Goal: Information Seeking & Learning: Understand process/instructions

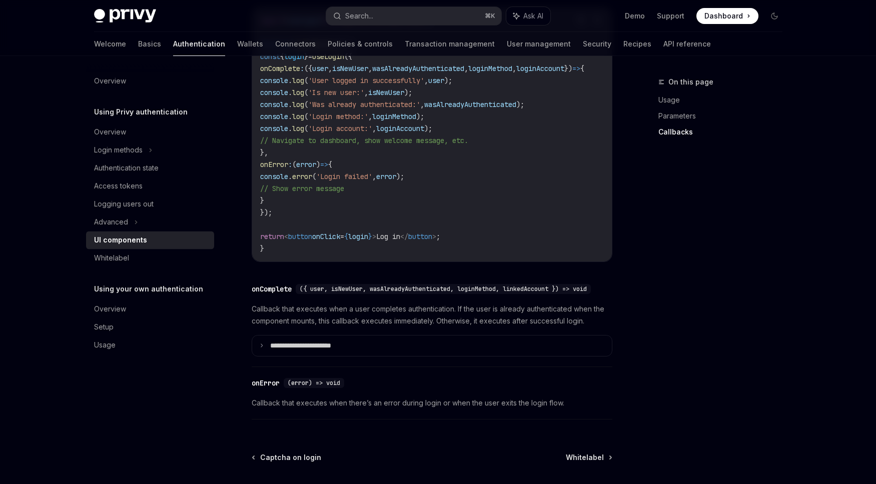
scroll to position [1317, 0]
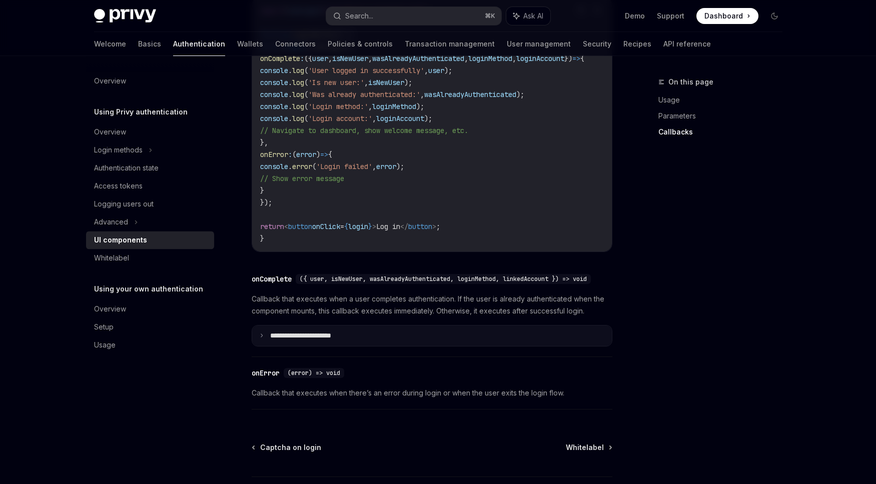
click at [343, 341] on p "**********" at bounding box center [314, 336] width 89 height 9
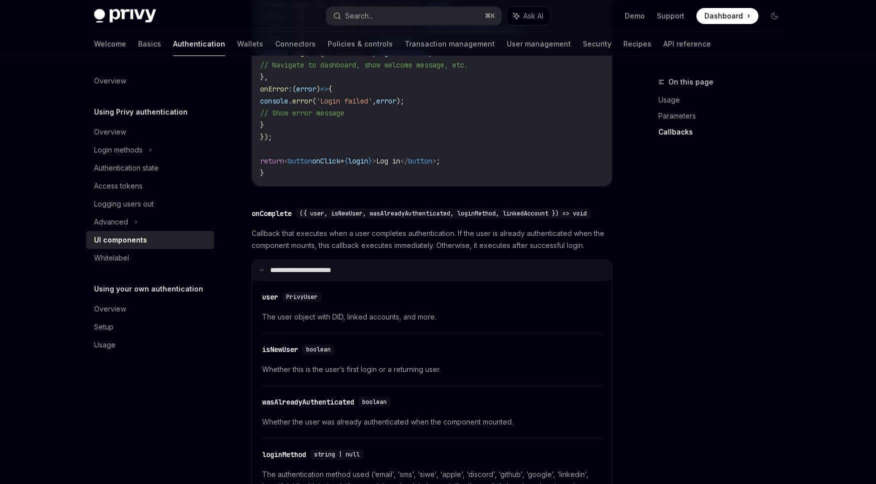
scroll to position [1251, 0]
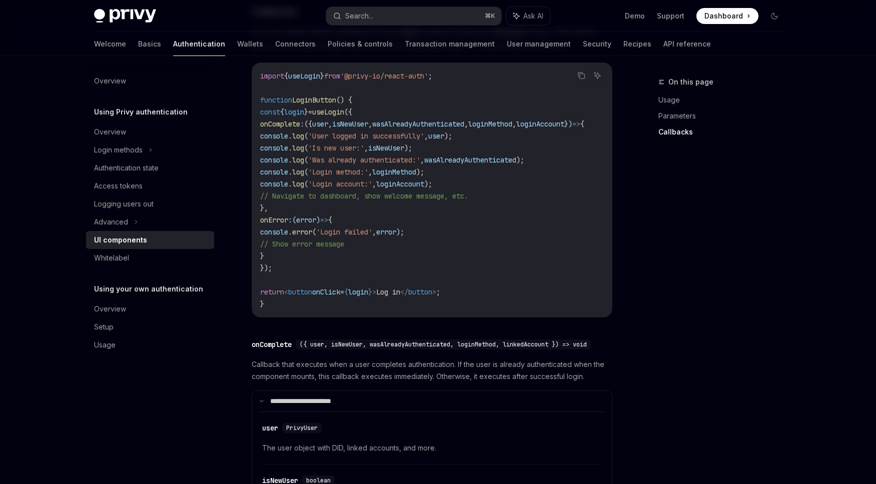
click at [277, 345] on div "onComplete" at bounding box center [272, 345] width 40 height 10
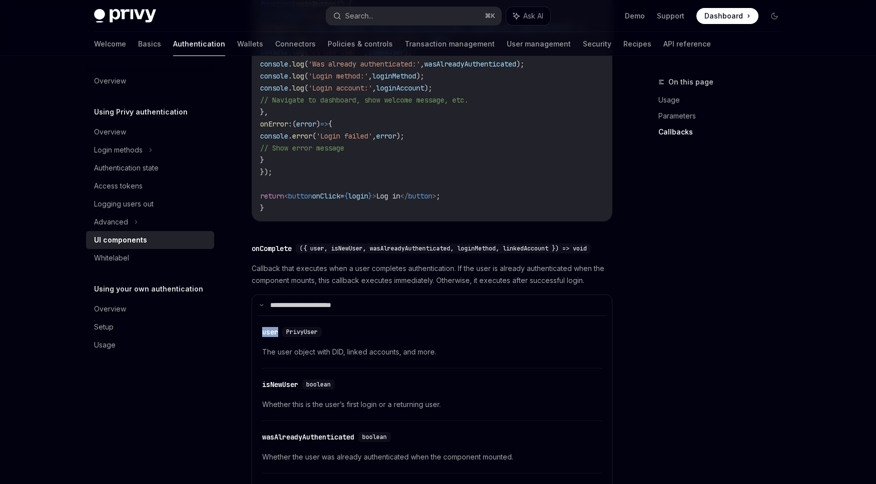
click at [277, 345] on ParametersChildren "​ user PrivyUser The user object with DID, linked accounts, and more. ​ isNewUs…" at bounding box center [432, 465] width 348 height 299
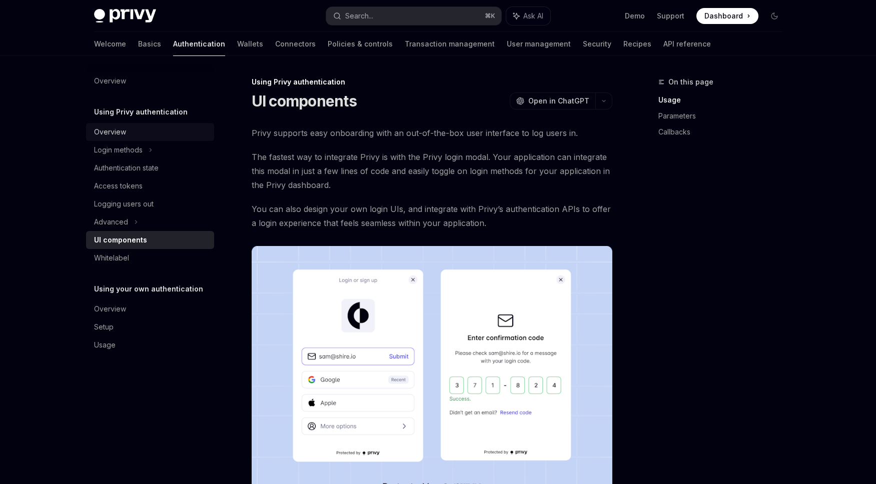
click at [123, 131] on div "Overview" at bounding box center [110, 132] width 32 height 12
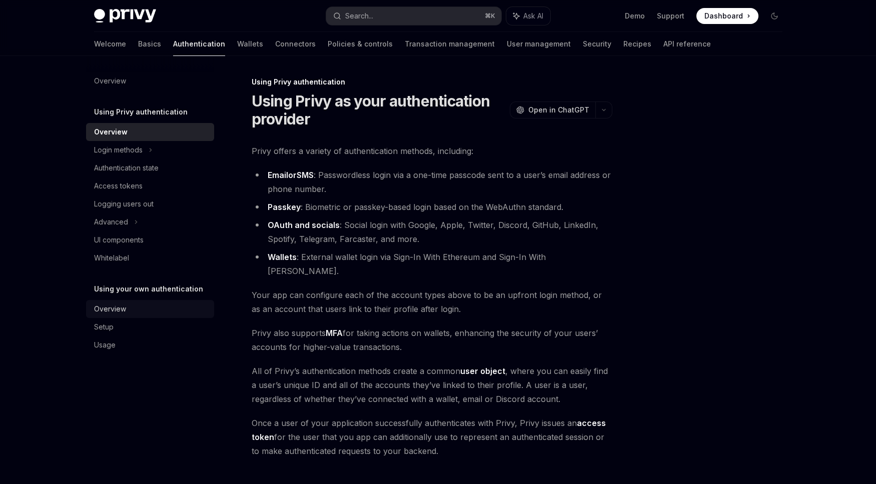
click at [123, 310] on div "Overview" at bounding box center [110, 309] width 32 height 12
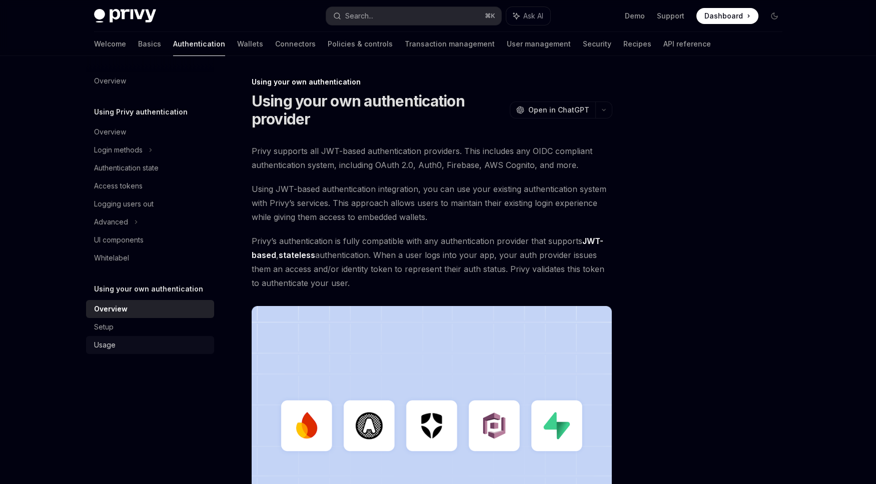
click at [118, 346] on div "Usage" at bounding box center [151, 345] width 114 height 12
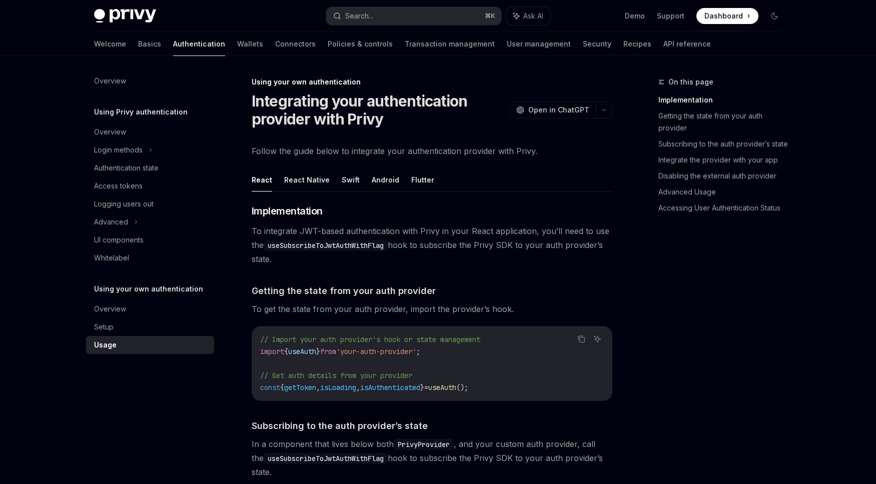
click at [592, 45] on div "Welcome Basics Authentication Wallets Connectors Policies & controls Transactio…" at bounding box center [402, 44] width 617 height 24
click at [663, 45] on link "API reference" at bounding box center [687, 44] width 48 height 24
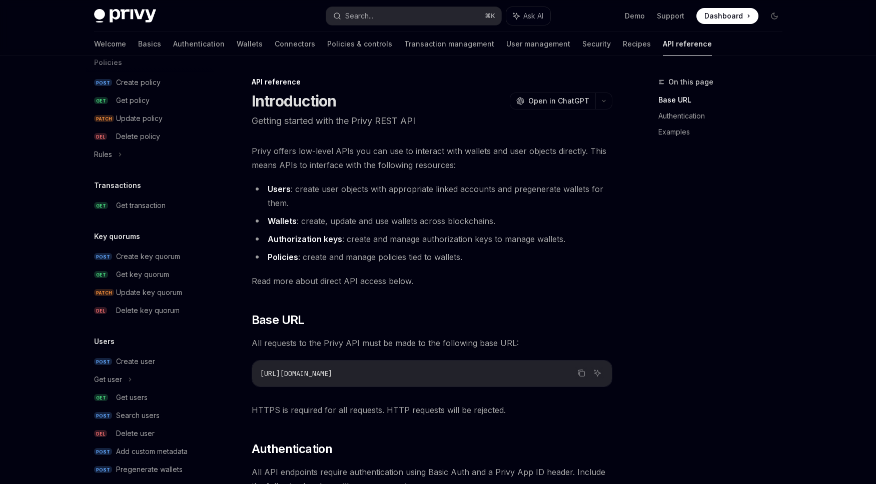
scroll to position [567, 0]
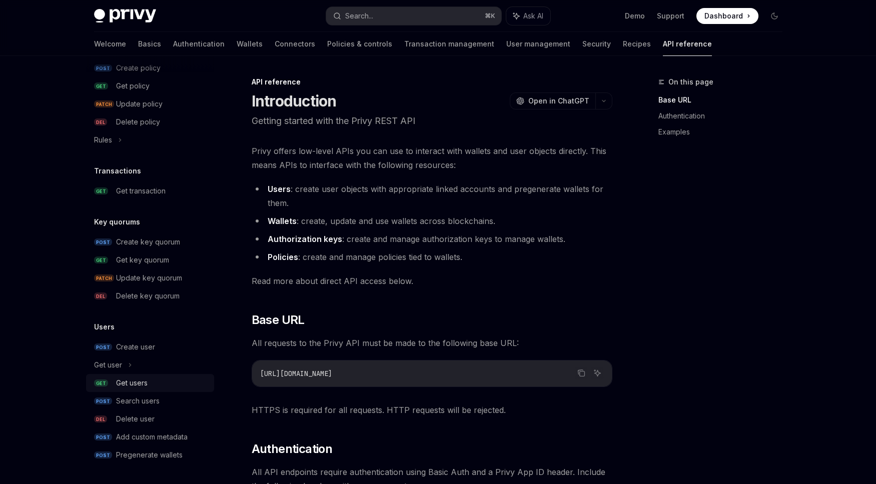
click at [134, 384] on div "Get users" at bounding box center [132, 383] width 32 height 12
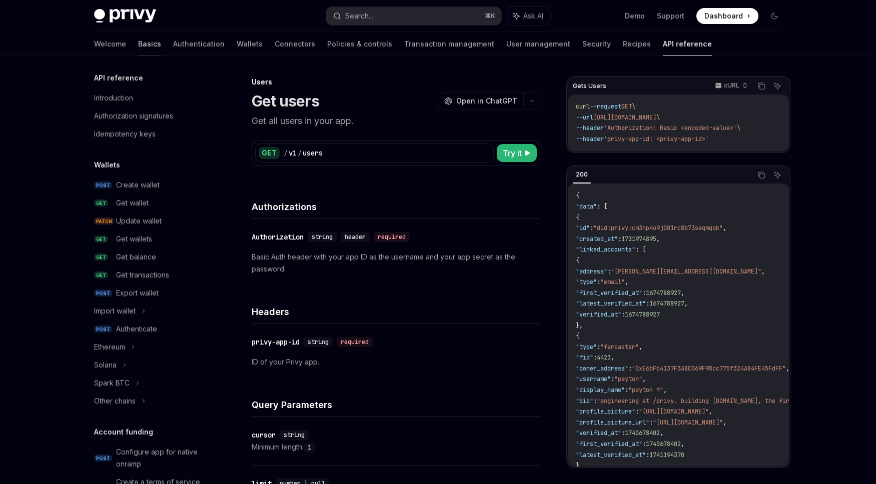
click at [138, 49] on link "Basics" at bounding box center [149, 44] width 23 height 24
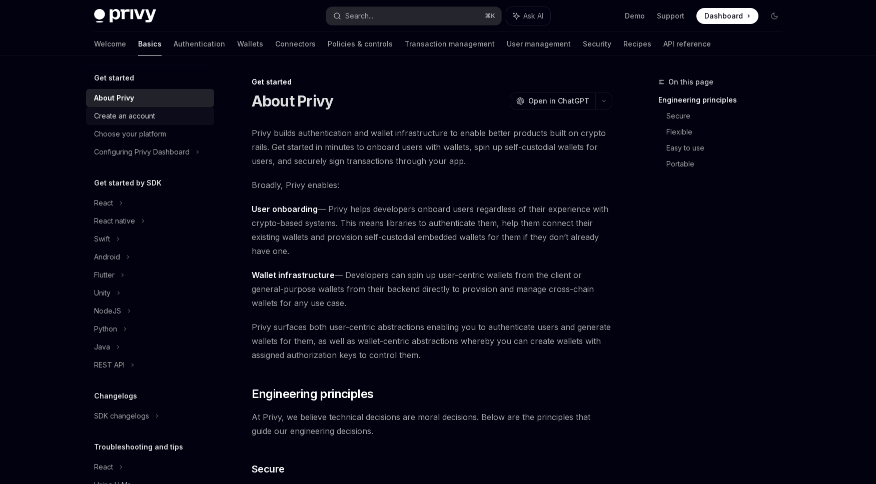
click at [101, 121] on div "Create an account" at bounding box center [124, 116] width 61 height 12
click at [119, 137] on div "Choose your platform" at bounding box center [130, 134] width 72 height 12
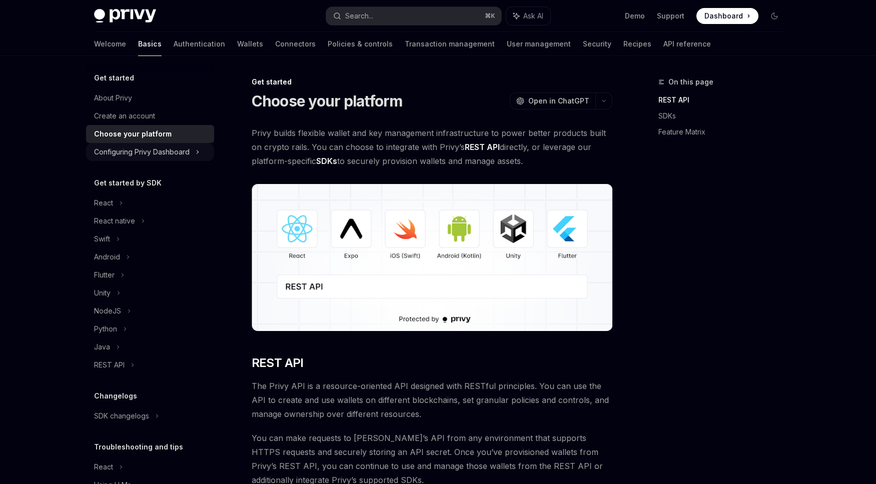
click at [118, 149] on div "Configuring Privy Dashboard" at bounding box center [142, 152] width 96 height 12
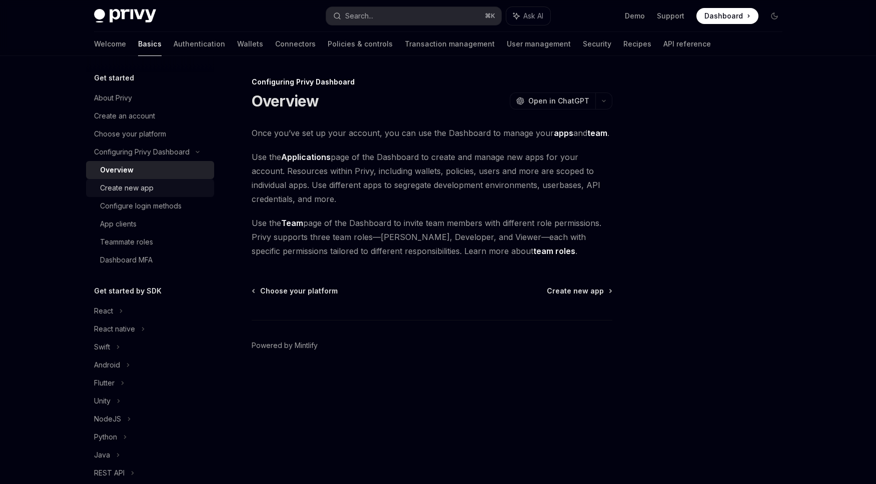
click at [109, 189] on div "Create new app" at bounding box center [127, 188] width 54 height 12
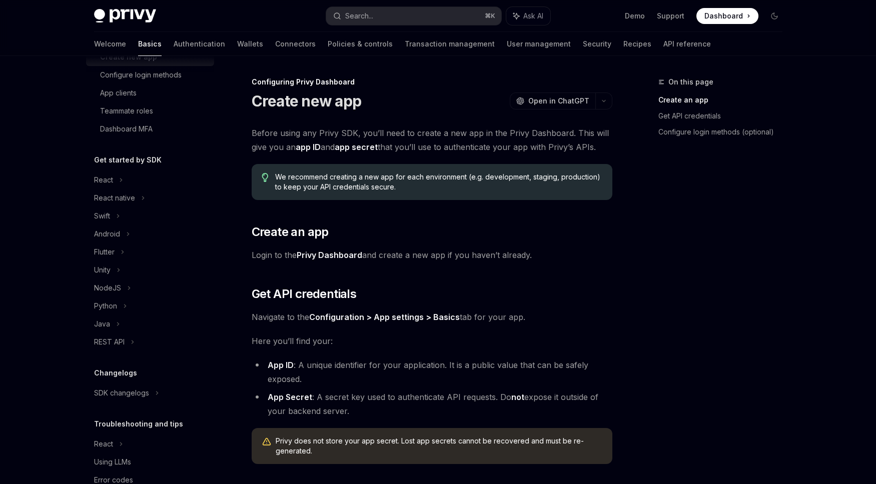
scroll to position [156, 0]
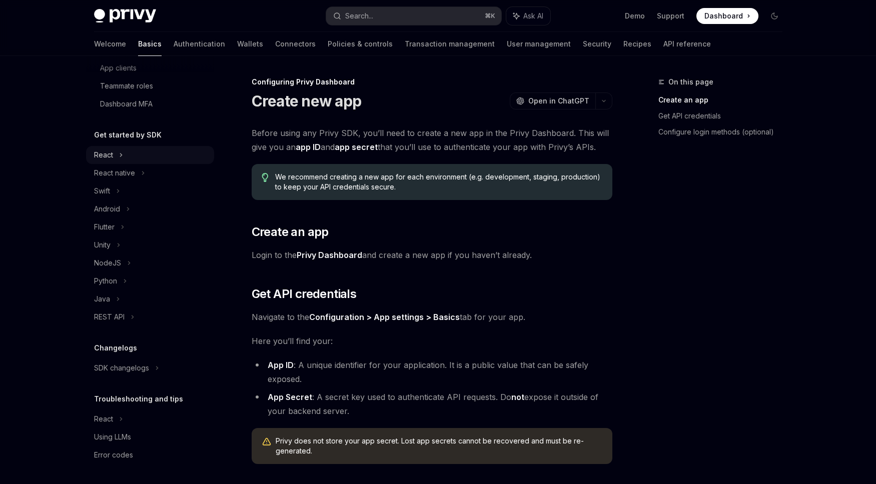
click at [108, 163] on div "React" at bounding box center [150, 155] width 128 height 18
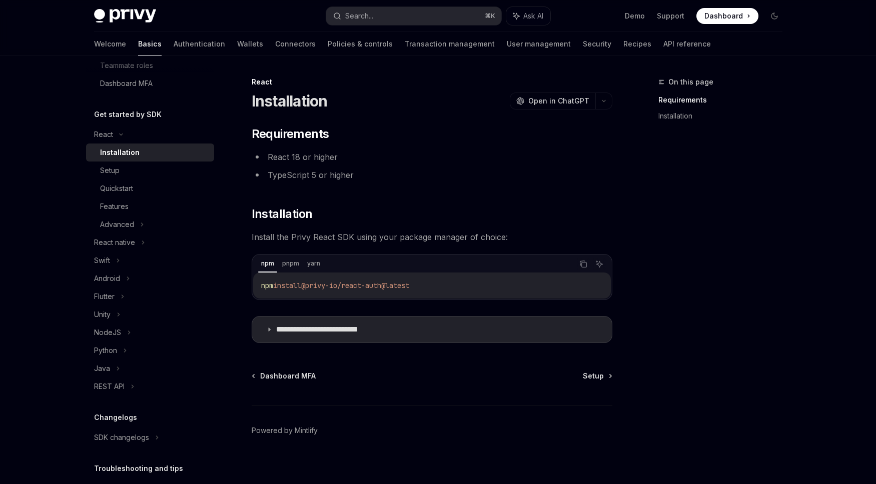
scroll to position [8, 0]
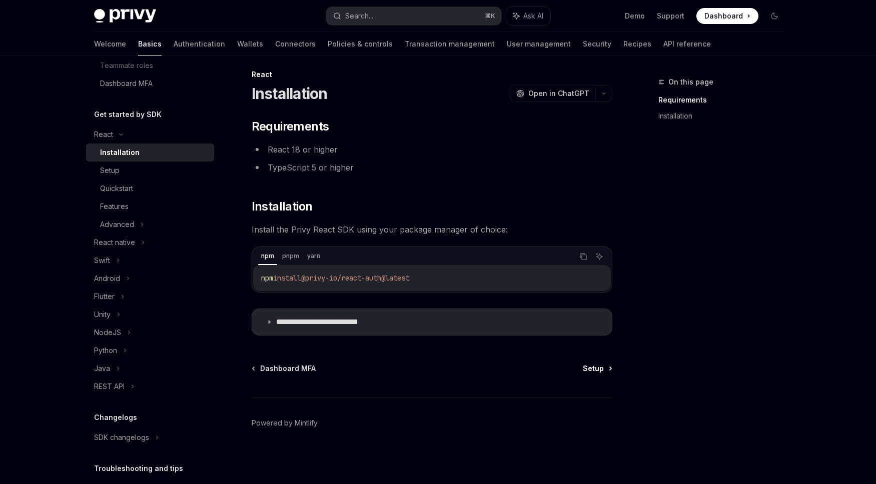
click at [596, 372] on span "Setup" at bounding box center [593, 369] width 21 height 10
type textarea "*"
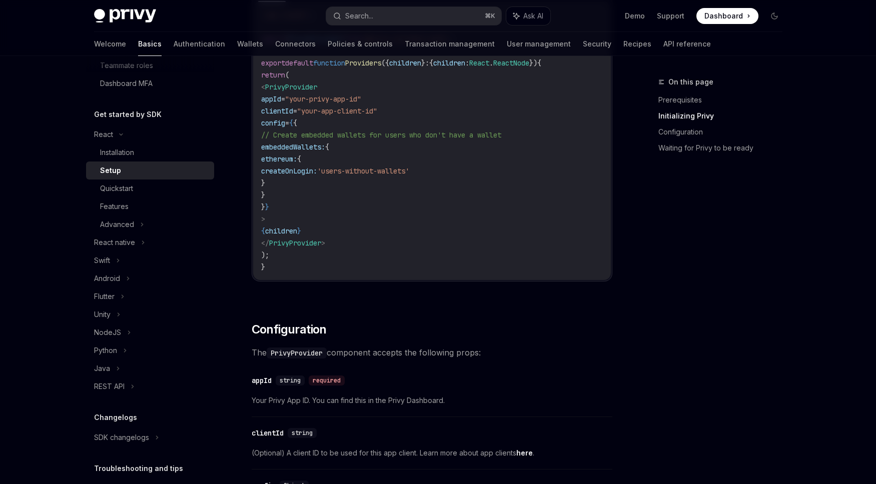
scroll to position [406, 0]
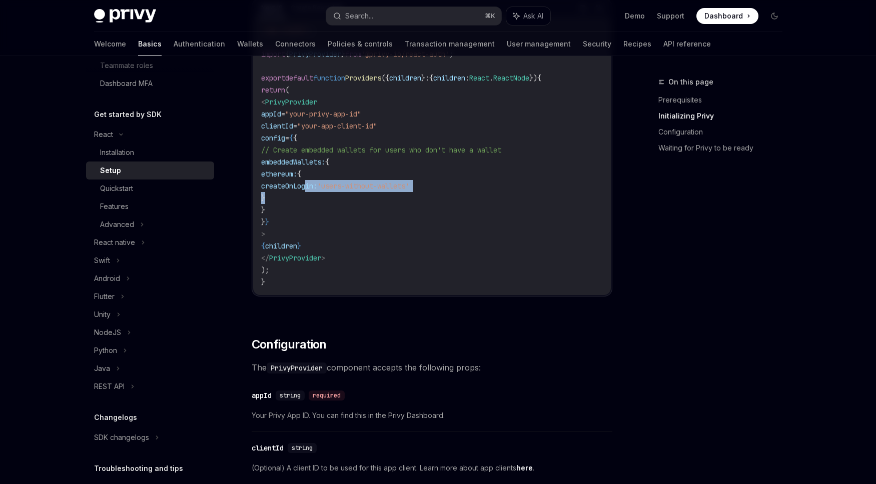
drag, startPoint x: 308, startPoint y: 184, endPoint x: 562, endPoint y: 194, distance: 254.2
click at [562, 194] on code "'use client' ; import { PrivyProvider } from '@privy-io/react-auth' ; export de…" at bounding box center [432, 156] width 342 height 264
drag, startPoint x: 539, startPoint y: 187, endPoint x: 240, endPoint y: 189, distance: 299.1
click at [253, 189] on div "'use client' ; import { PrivyProvider } from '@privy-io/react-auth' ; export de…" at bounding box center [432, 156] width 358 height 278
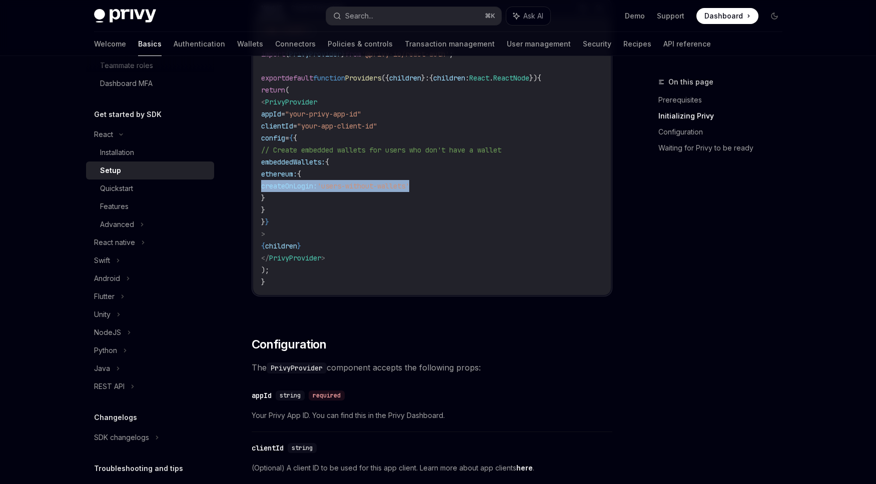
click at [408, 201] on code "'use client' ; import { PrivyProvider } from '@privy-io/react-auth' ; export de…" at bounding box center [432, 156] width 342 height 264
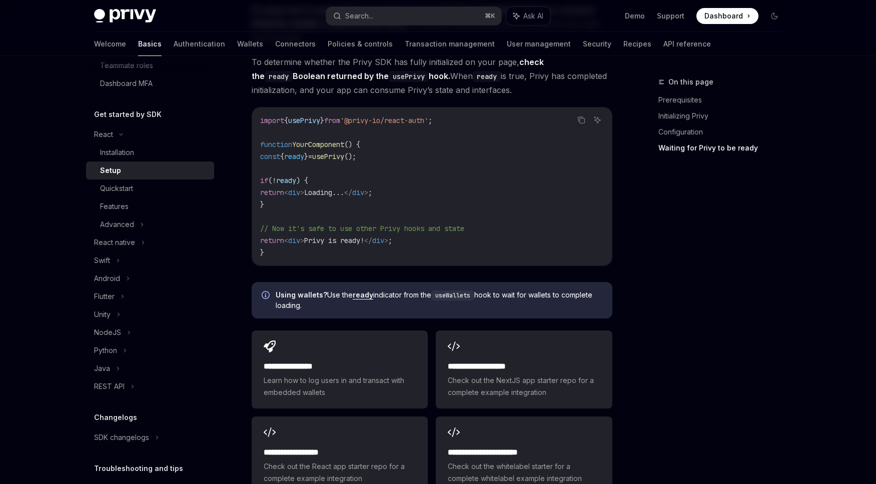
scroll to position [1078, 0]
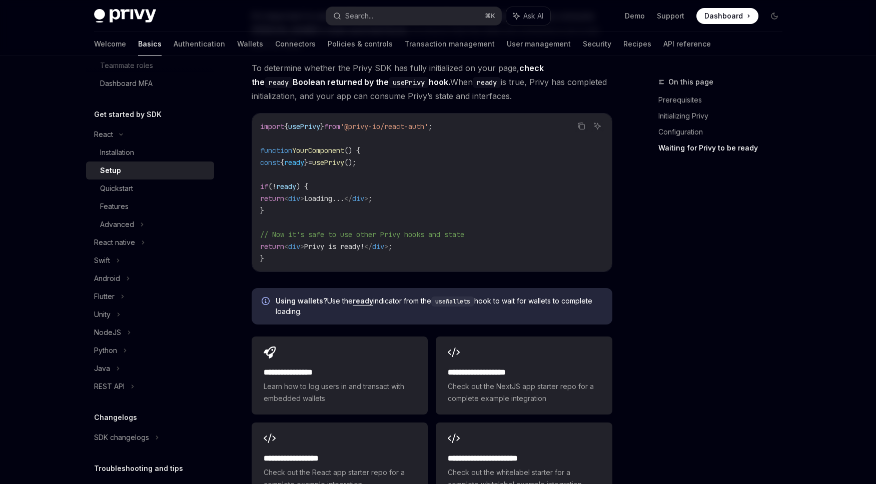
click at [344, 158] on span "usePrivy" at bounding box center [328, 162] width 32 height 9
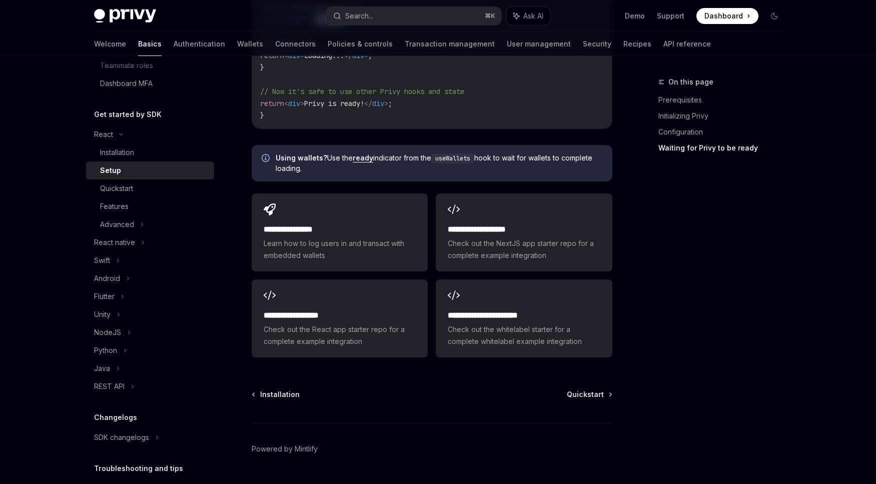
scroll to position [1233, 0]
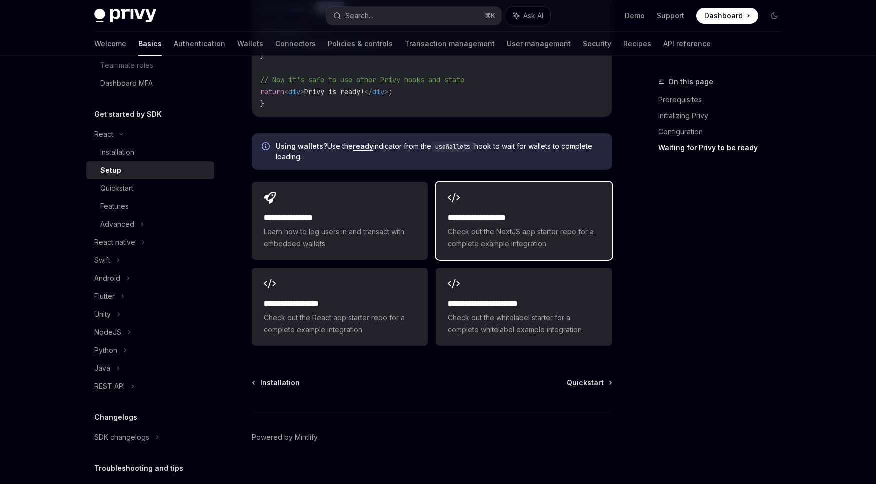
click at [514, 226] on span "Check out the NextJS app starter repo for a complete example integration" at bounding box center [524, 238] width 152 height 24
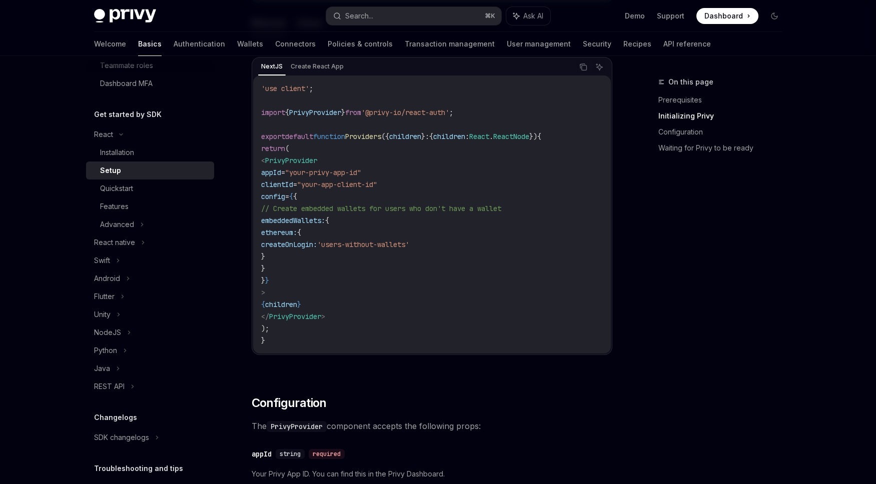
scroll to position [0, 0]
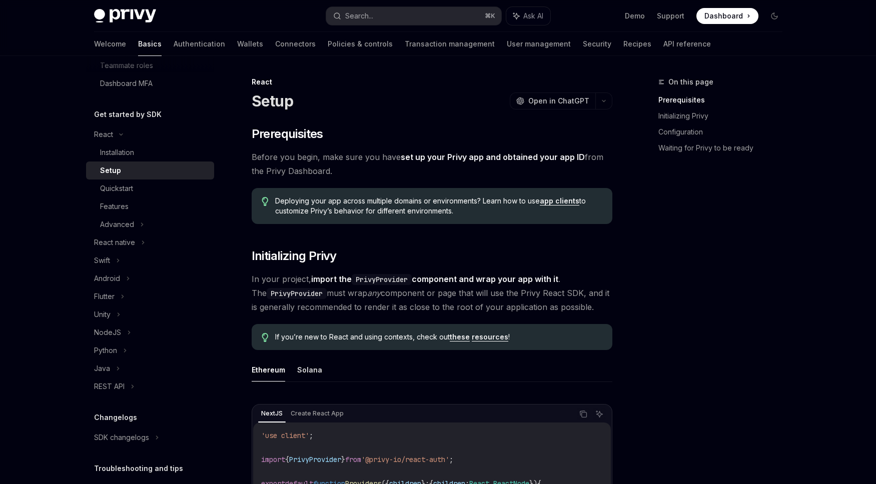
click at [756, 236] on div "On this page Prerequisites Initializing Privy Configuration Waiting for Privy t…" at bounding box center [714, 280] width 152 height 408
click at [718, 243] on div "On this page Prerequisites Initializing Privy Configuration Waiting for Privy t…" at bounding box center [714, 280] width 152 height 408
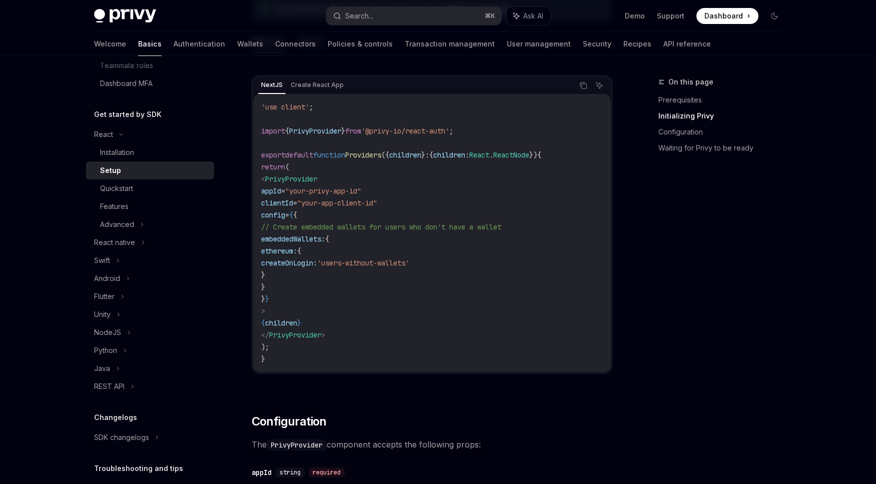
scroll to position [337, 0]
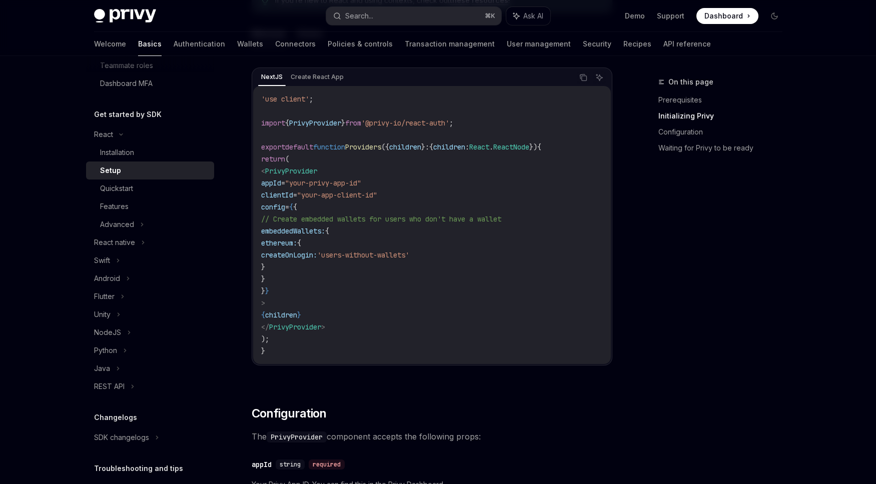
click at [318, 224] on code "'use client' ; import { PrivyProvider } from '@privy-io/react-auth' ; export de…" at bounding box center [432, 225] width 342 height 264
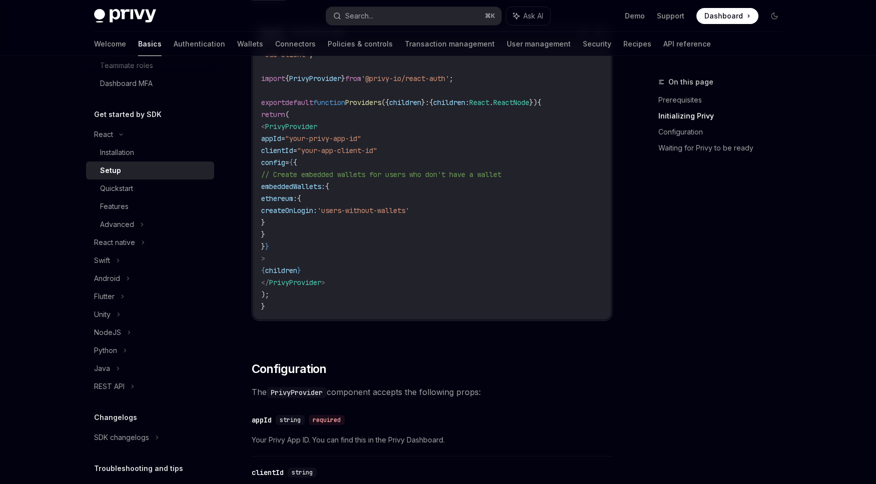
scroll to position [289, 0]
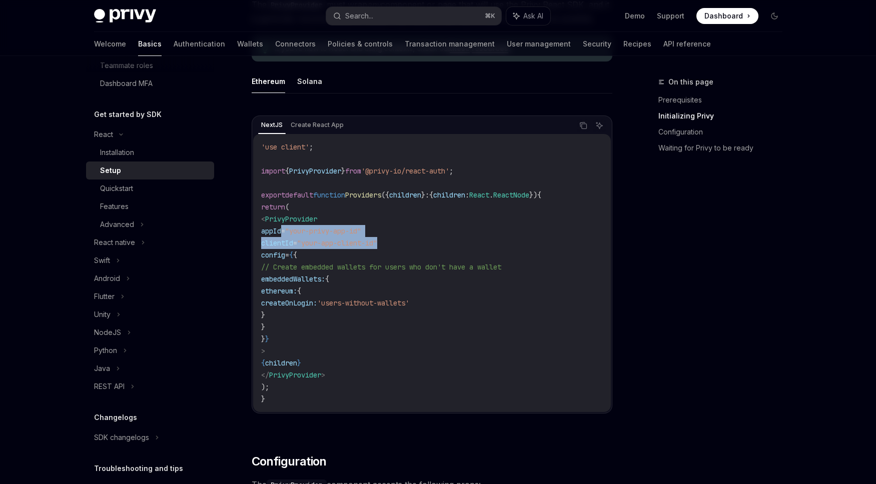
drag, startPoint x: 280, startPoint y: 232, endPoint x: 448, endPoint y: 246, distance: 168.6
click at [448, 246] on code "'use client' ; import { PrivyProvider } from '@privy-io/react-auth' ; export de…" at bounding box center [432, 273] width 342 height 264
drag, startPoint x: 448, startPoint y: 246, endPoint x: 281, endPoint y: 229, distance: 167.9
click at [281, 231] on code "'use client' ; import { PrivyProvider } from '@privy-io/react-auth' ; export de…" at bounding box center [432, 273] width 342 height 264
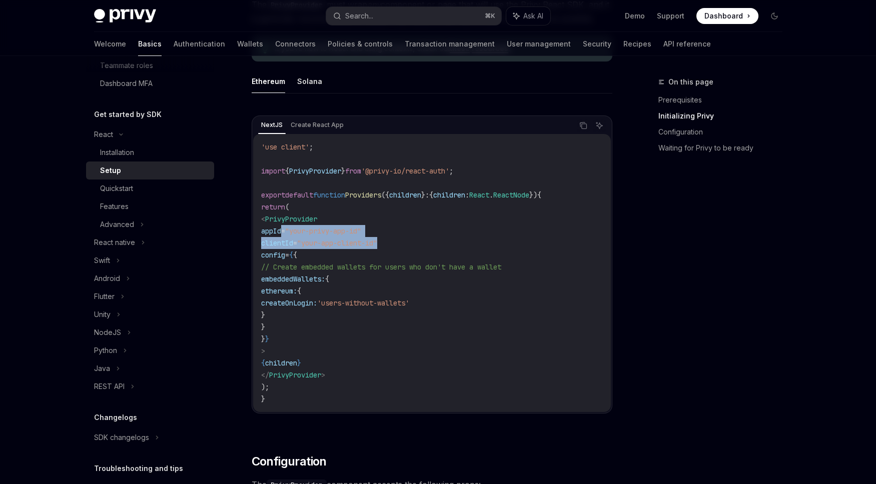
click at [281, 229] on span "appId" at bounding box center [271, 231] width 20 height 9
drag, startPoint x: 281, startPoint y: 229, endPoint x: 477, endPoint y: 245, distance: 196.2
click at [477, 245] on code "'use client' ; import { PrivyProvider } from '@privy-io/react-auth' ; export de…" at bounding box center [432, 273] width 342 height 264
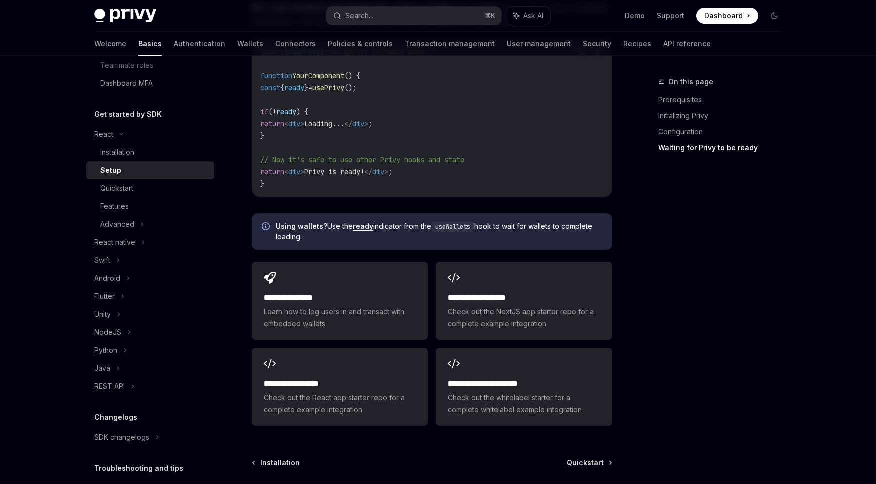
scroll to position [1154, 0]
click at [423, 220] on span "Using wallets? Use the ready indicator from the useWallets hook to wait for wal…" at bounding box center [439, 230] width 327 height 21
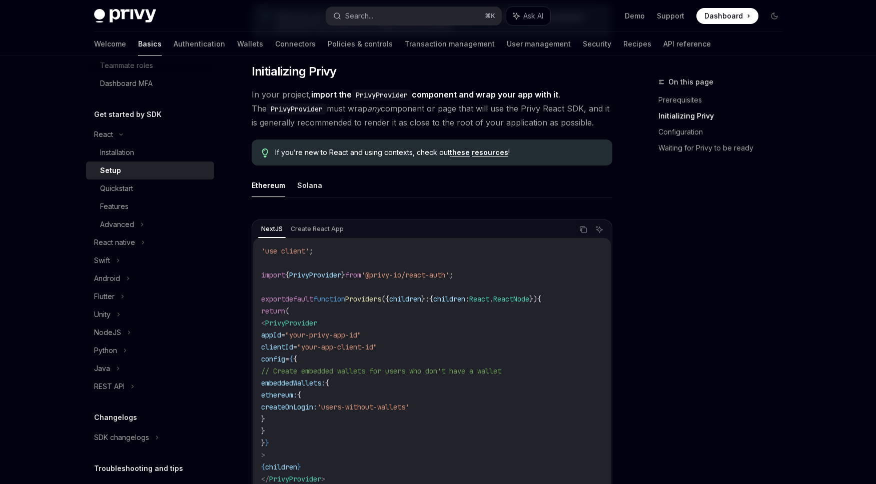
scroll to position [0, 0]
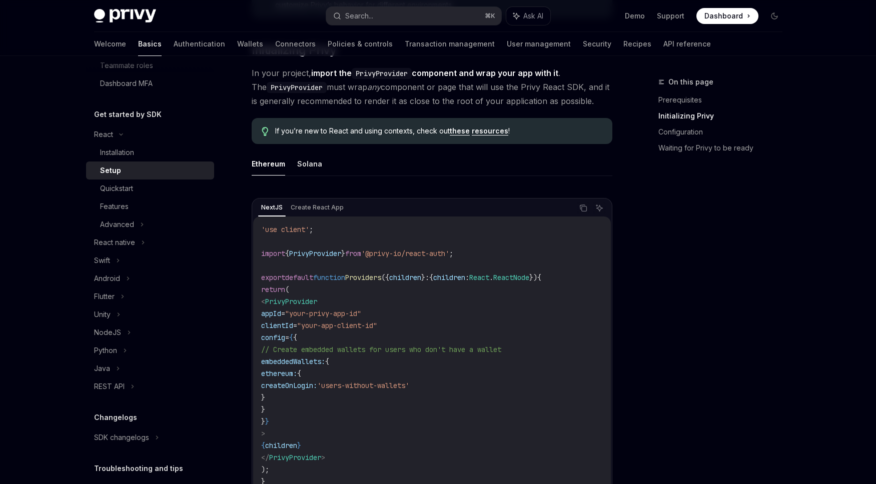
scroll to position [207, 0]
click at [654, 213] on div "On this page Prerequisites Initializing Privy Configuration Waiting for Privy t…" at bounding box center [714, 280] width 152 height 408
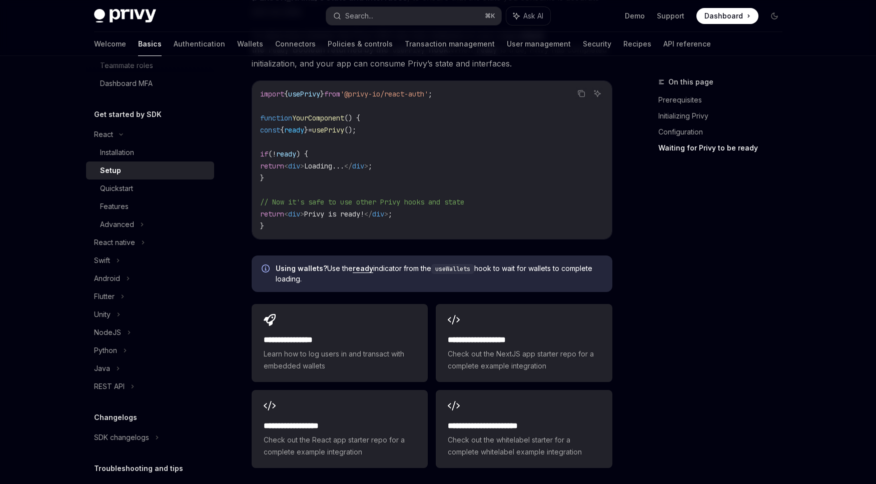
scroll to position [1233, 0]
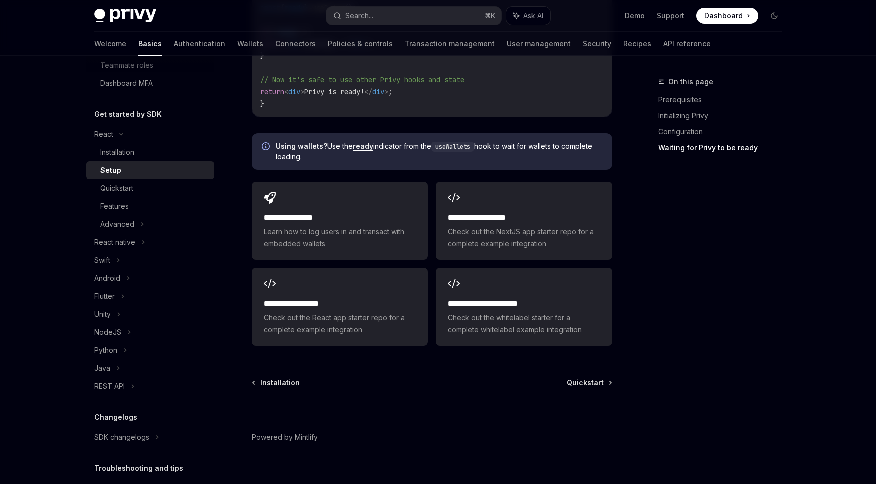
click at [262, 143] on icon "Info" at bounding box center [267, 148] width 10 height 10
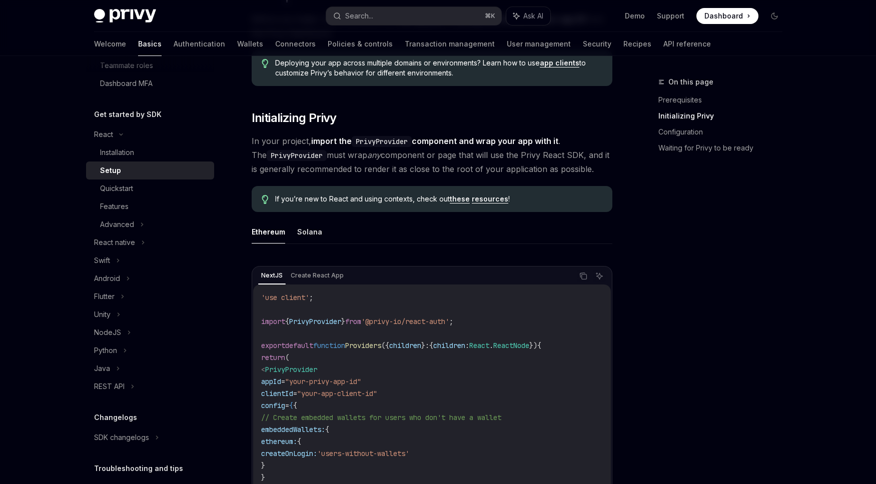
scroll to position [0, 0]
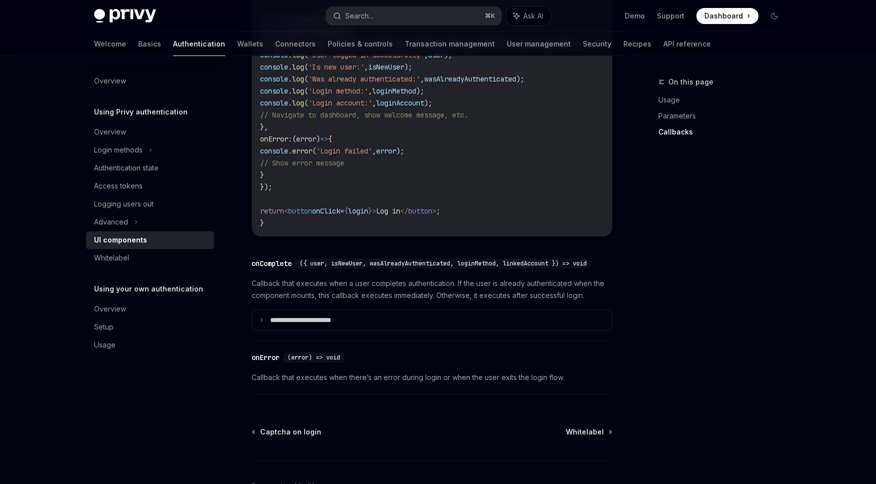
scroll to position [1333, 0]
click at [283, 330] on summary "**********" at bounding box center [432, 319] width 360 height 21
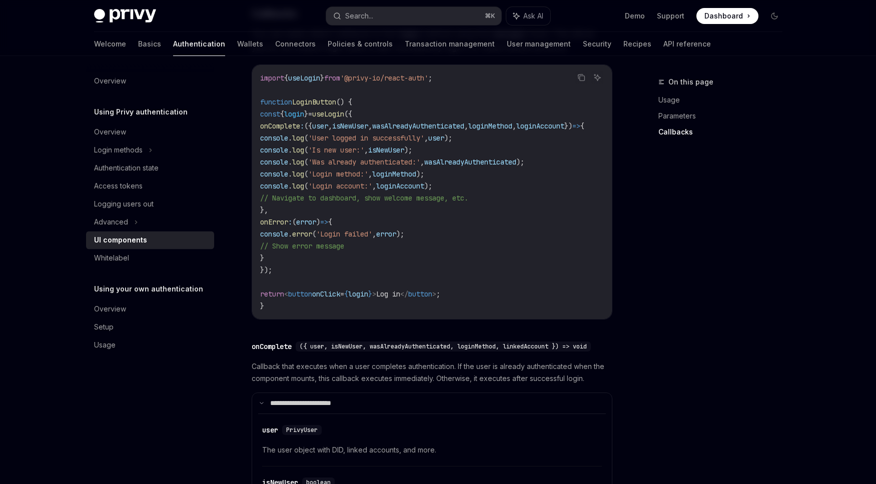
scroll to position [1250, 0]
click at [368, 294] on span "login" at bounding box center [358, 293] width 20 height 9
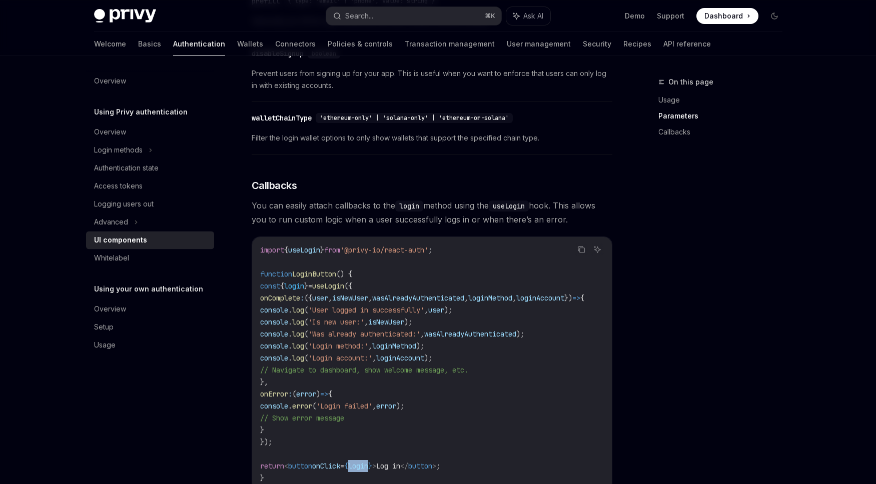
scroll to position [1077, 0]
drag, startPoint x: 369, startPoint y: 250, endPoint x: 454, endPoint y: 247, distance: 85.1
click at [428, 247] on span "'@privy-io/react-auth'" at bounding box center [384, 250] width 88 height 9
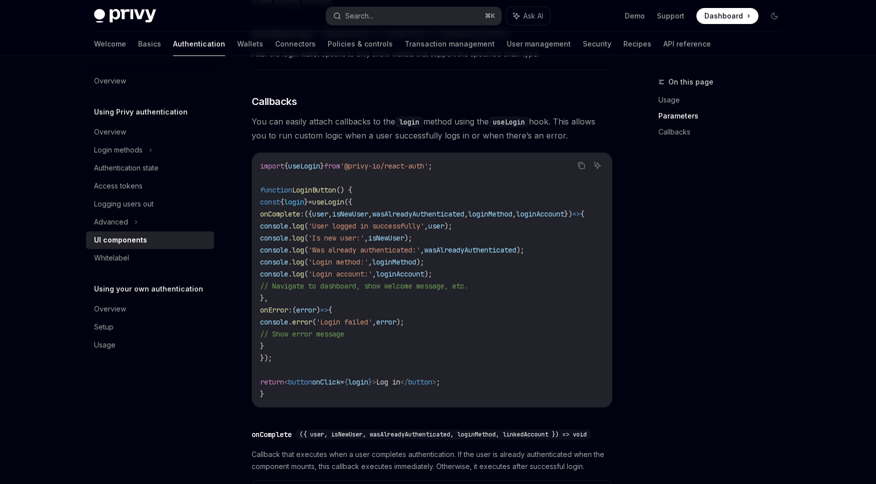
scroll to position [0, 84]
drag, startPoint x: 355, startPoint y: 215, endPoint x: 551, endPoint y: 213, distance: 196.5
click at [551, 213] on span "onComplete : ({ user , isNewUser , wasAlreadyAuthenticated , loginMethod , logi…" at bounding box center [422, 214] width 324 height 9
click at [420, 250] on span "'Was already authenticated:'" at bounding box center [364, 250] width 112 height 9
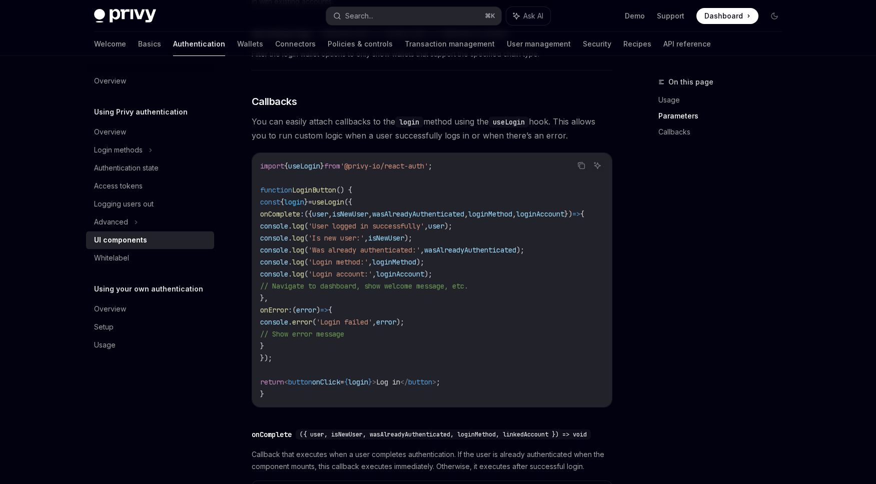
scroll to position [1185, 0]
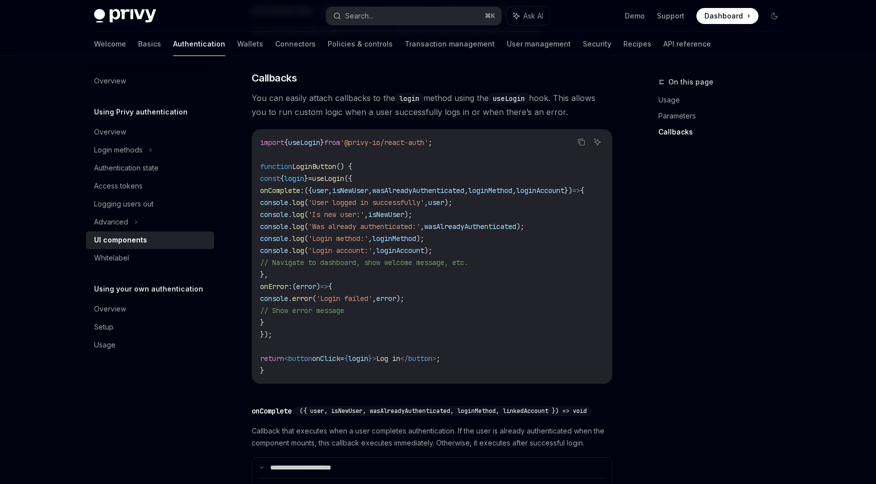
click at [368, 359] on span "login" at bounding box center [358, 358] width 20 height 9
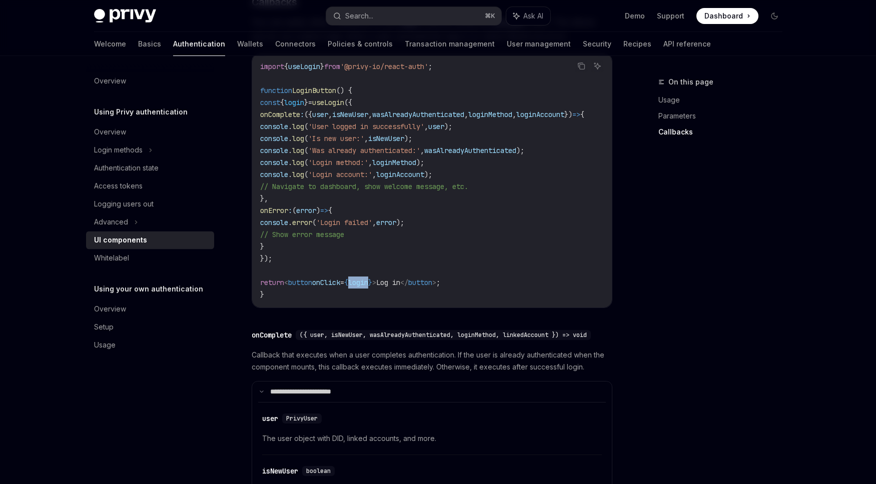
scroll to position [1259, 0]
click at [304, 123] on code "import { useLogin } from '@privy-io/react-auth' ; function LoginButton () { con…" at bounding box center [434, 182] width 348 height 240
click at [300, 119] on span "onComplete" at bounding box center [280, 116] width 40 height 9
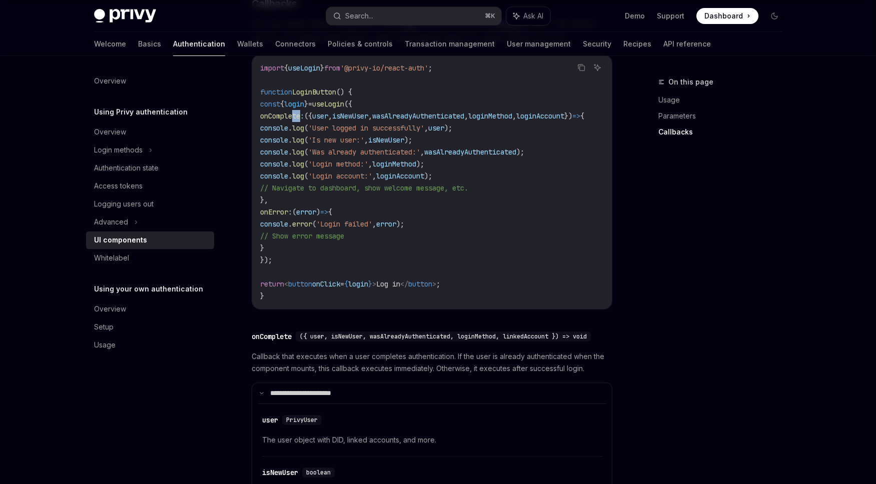
copy span "onComplete"
click at [114, 135] on div "Overview" at bounding box center [110, 132] width 32 height 12
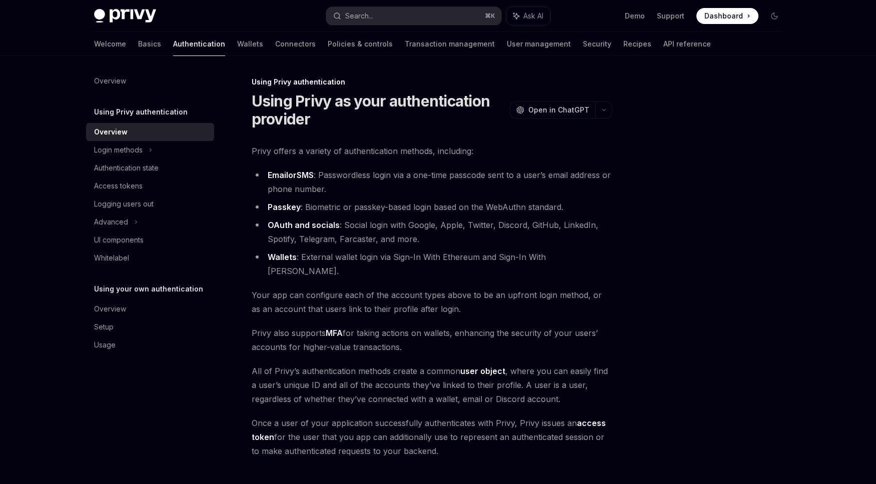
click at [136, 115] on h5 "Using Privy authentication" at bounding box center [141, 112] width 94 height 12
click at [122, 147] on div "Login methods" at bounding box center [118, 150] width 49 height 12
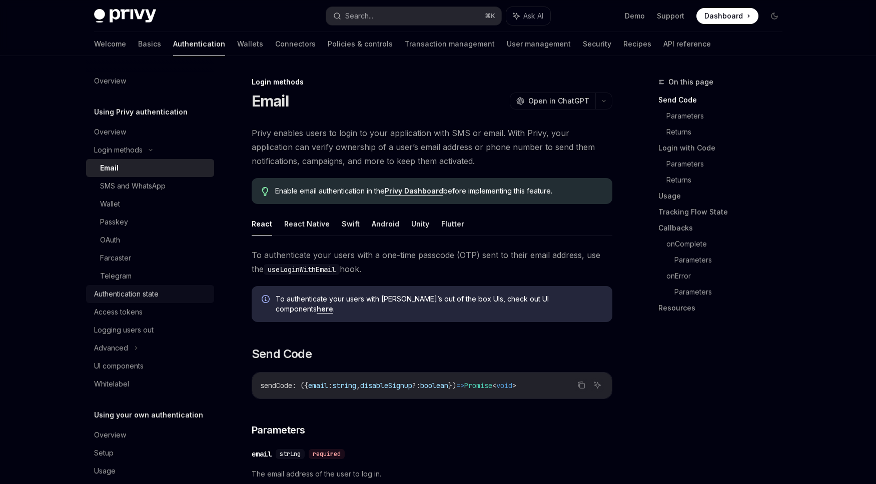
click at [126, 298] on div "Authentication state" at bounding box center [126, 294] width 65 height 12
type textarea "*"
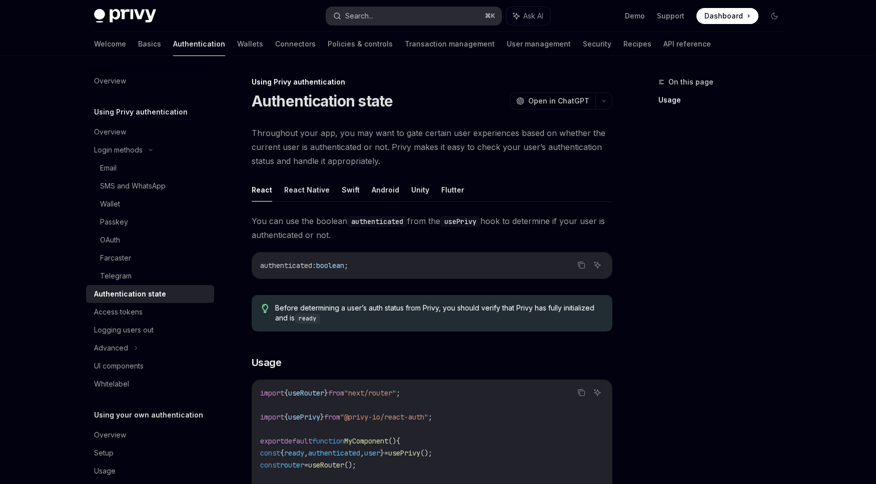
click at [401, 17] on button "Search... ⌘ K" at bounding box center [413, 16] width 175 height 18
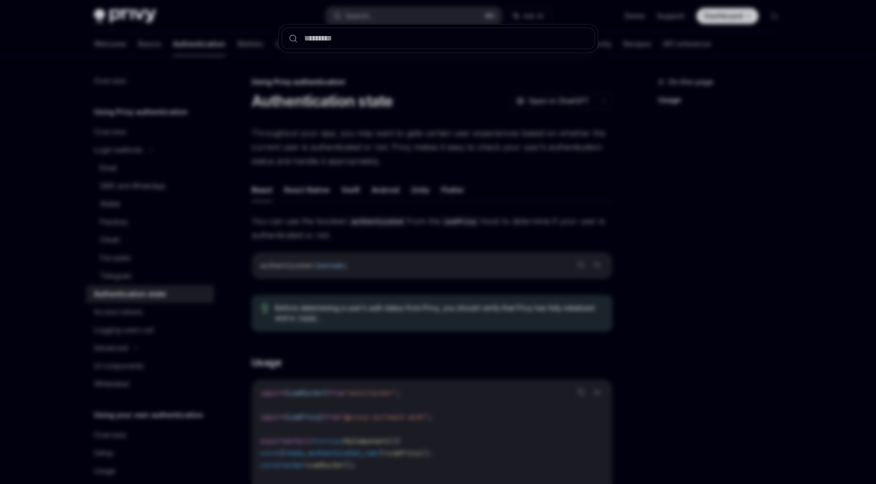
type input "**********"
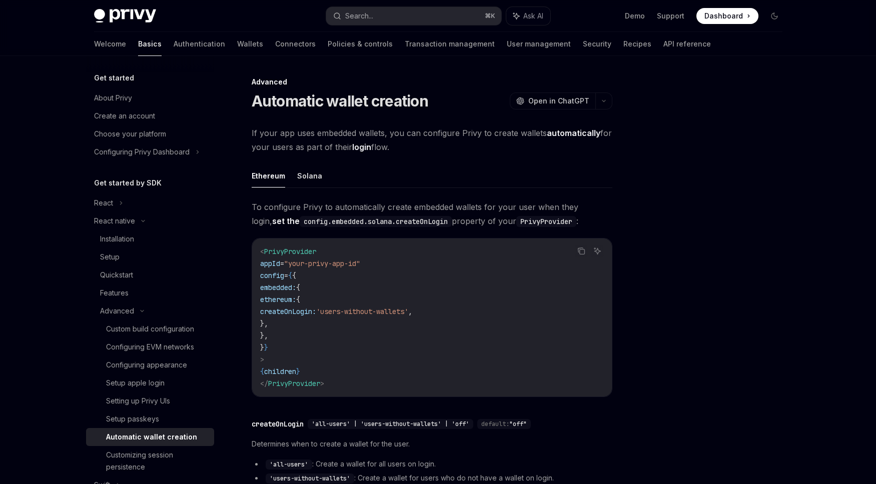
scroll to position [56, 0]
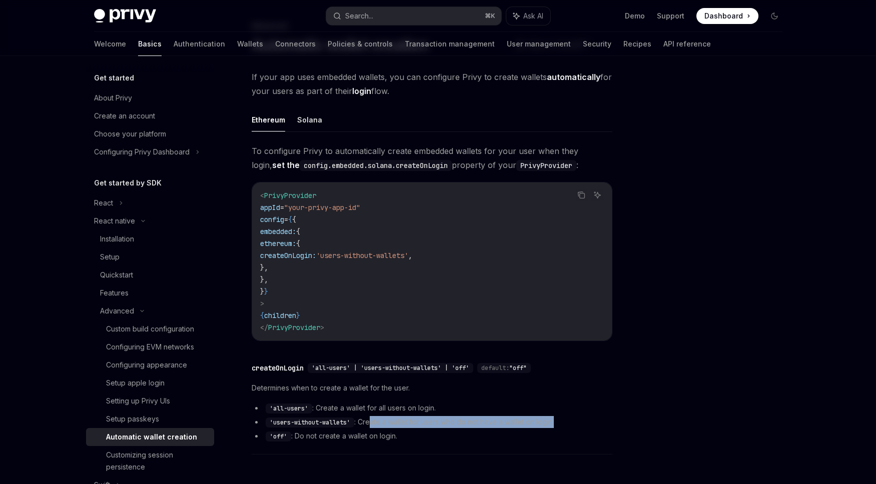
drag, startPoint x: 565, startPoint y: 422, endPoint x: 373, endPoint y: 417, distance: 191.6
click at [373, 417] on li "'users-without-wallets' : Create a wallet for users who do not have a wallet on…" at bounding box center [432, 422] width 361 height 12
click at [576, 417] on li "'users-without-wallets' : Create a wallet for users who do not have a wallet on…" at bounding box center [432, 422] width 361 height 12
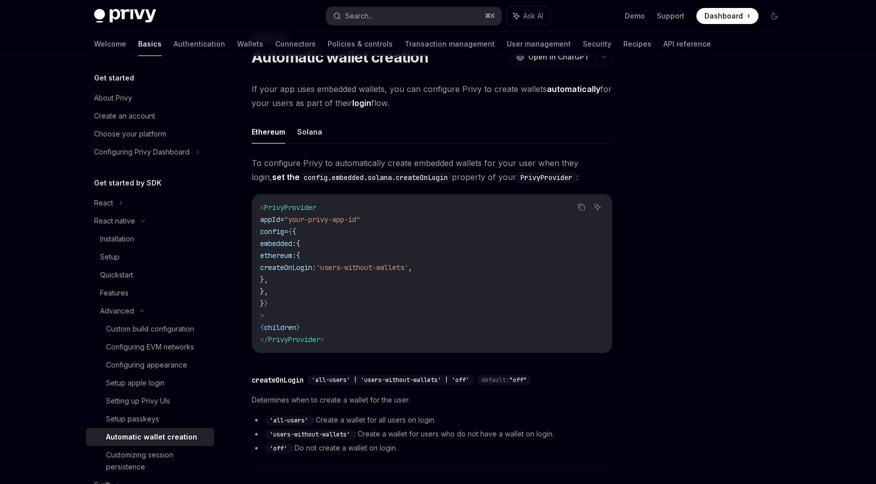
scroll to position [0, 0]
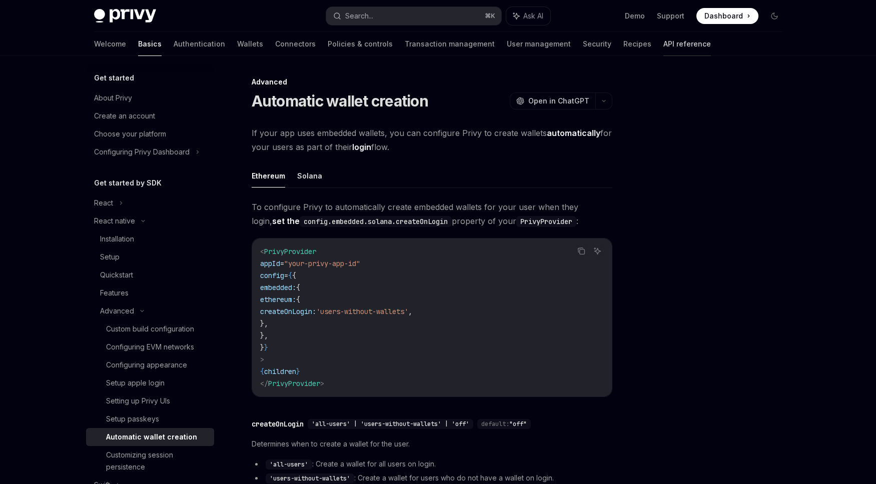
click at [663, 41] on link "API reference" at bounding box center [687, 44] width 48 height 24
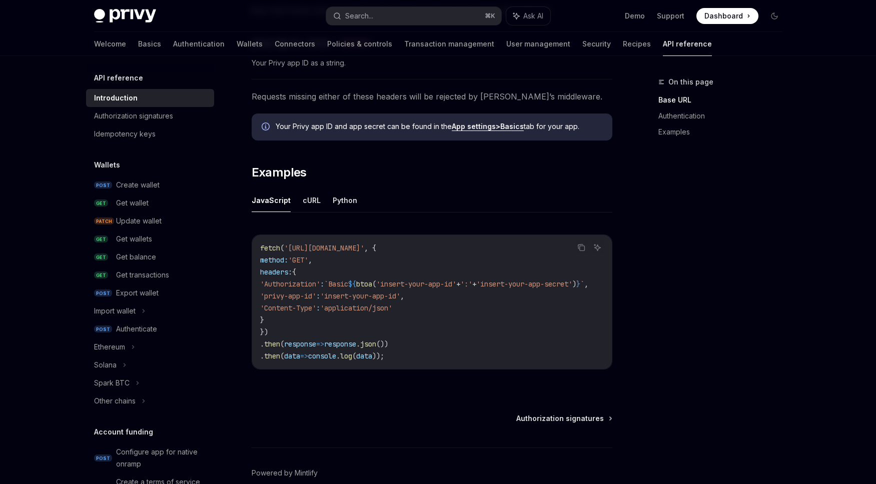
scroll to position [574, 0]
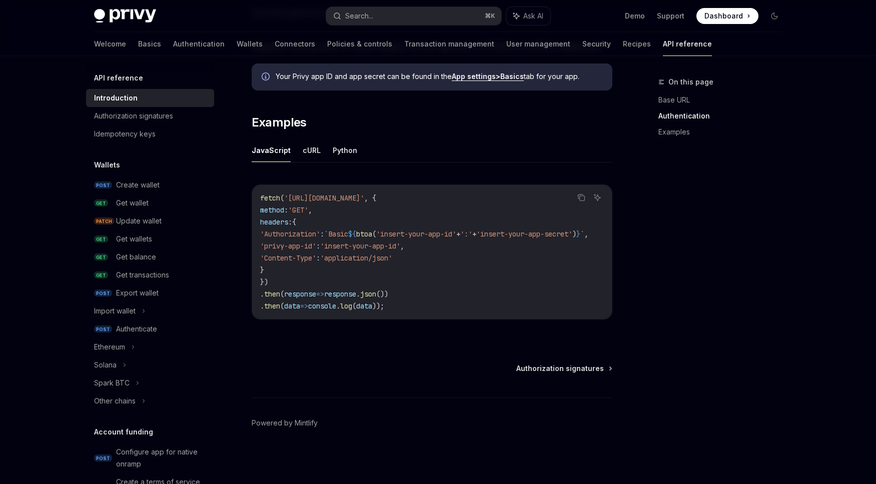
click at [124, 16] on img at bounding box center [125, 16] width 62 height 14
type textarea "*"
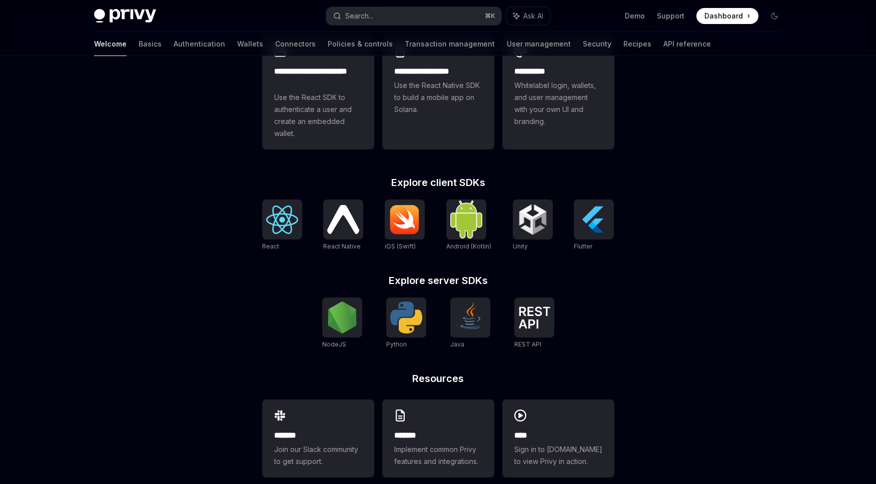
scroll to position [323, 0]
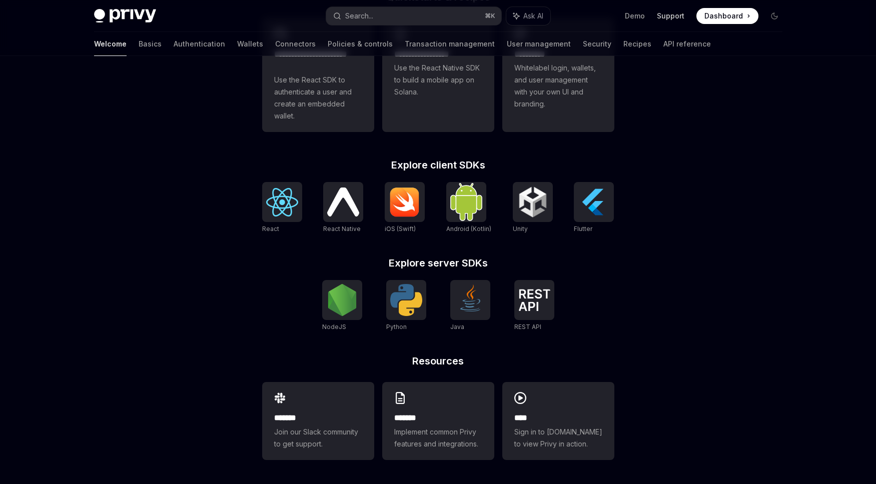
click at [671, 14] on link "Support" at bounding box center [671, 16] width 28 height 10
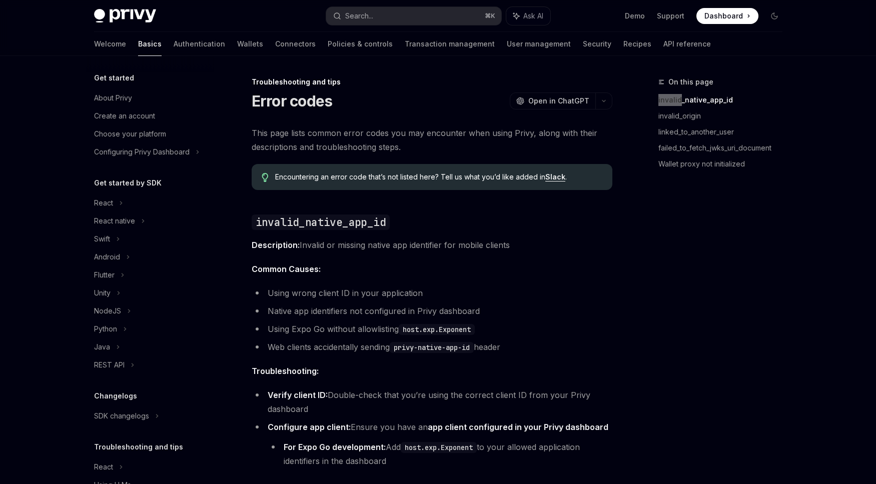
scroll to position [28, 0]
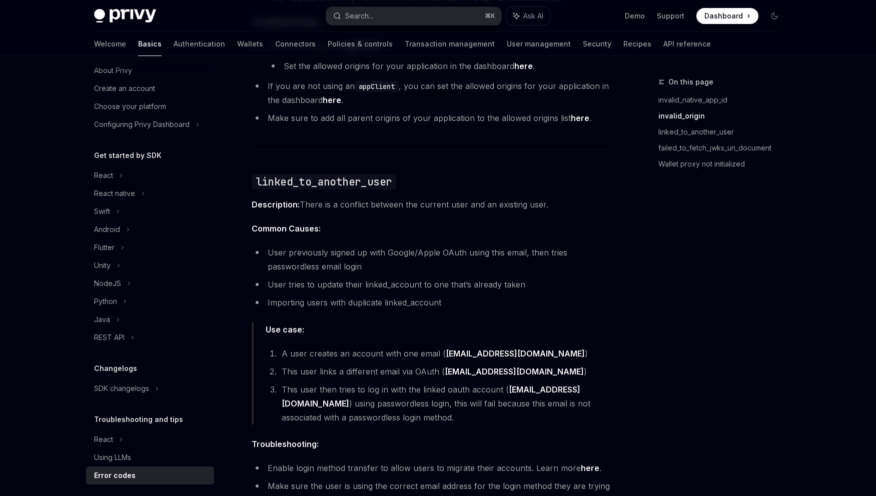
type textarea "*"
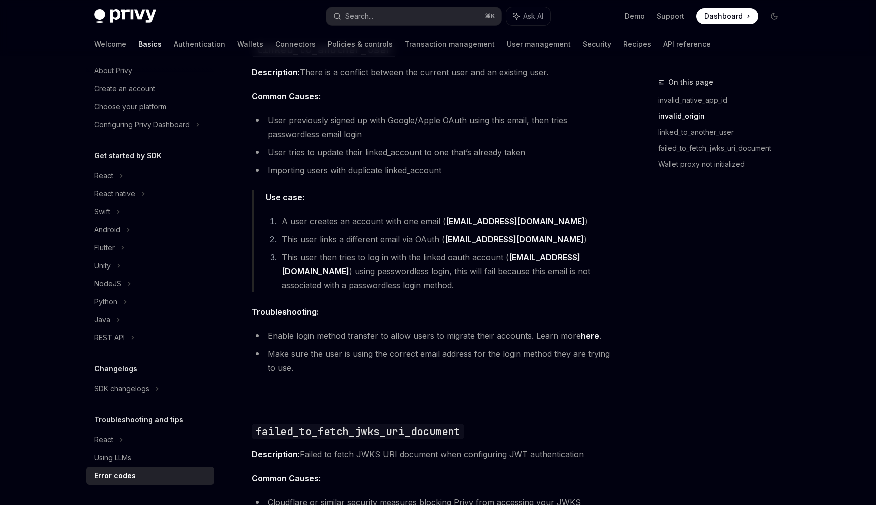
scroll to position [842, 0]
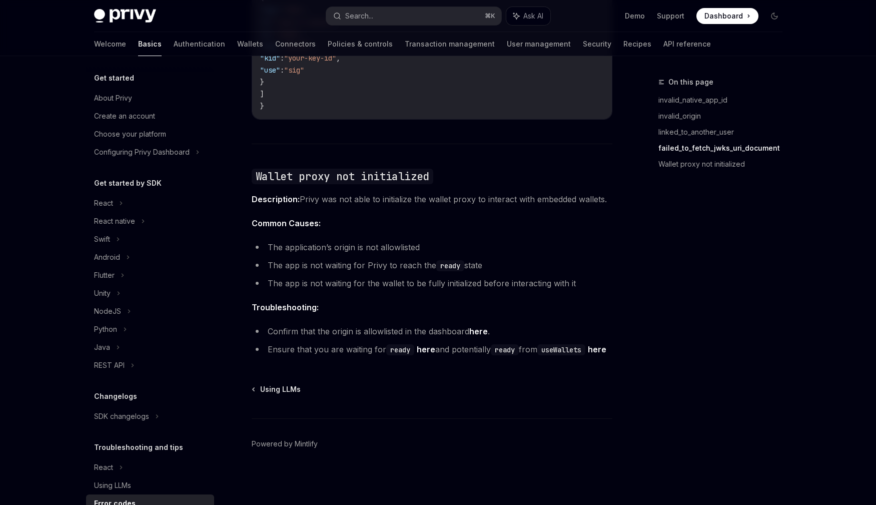
scroll to position [28, 0]
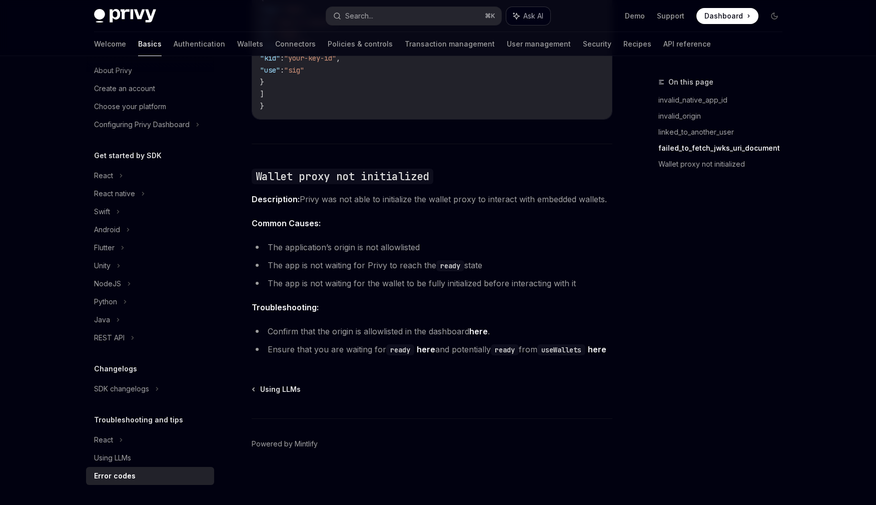
type textarea "*"
click at [402, 344] on code "ready" at bounding box center [400, 349] width 28 height 11
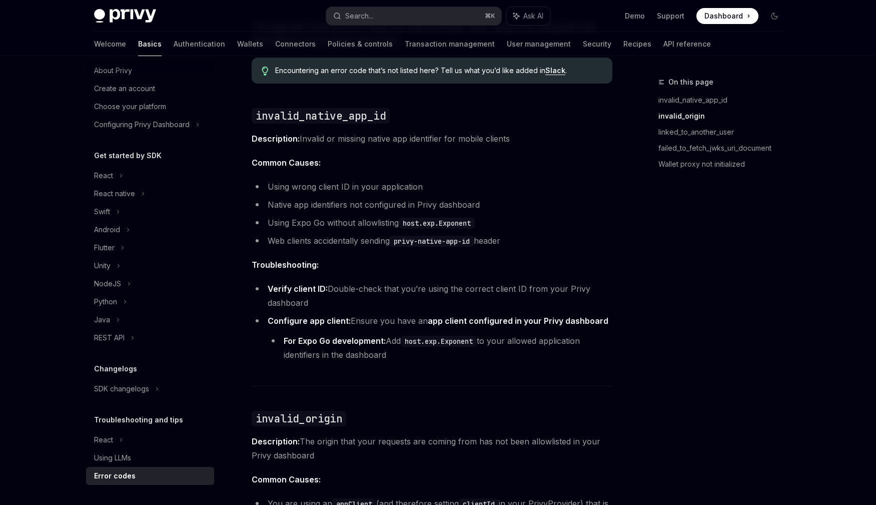
scroll to position [0, 0]
